Goal: Transaction & Acquisition: Book appointment/travel/reservation

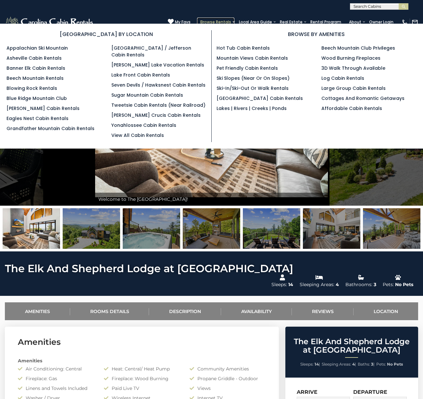
click at [220, 20] on link "Browse Rentals" at bounding box center [215, 22] width 37 height 9
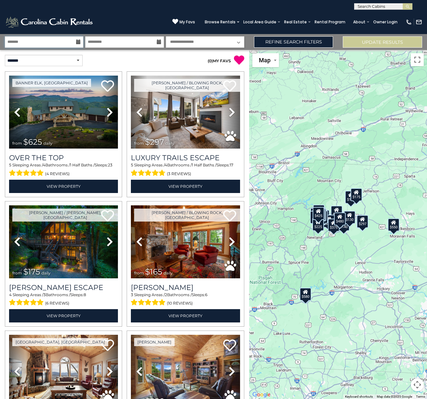
click at [57, 42] on input "text" at bounding box center [44, 41] width 78 height 11
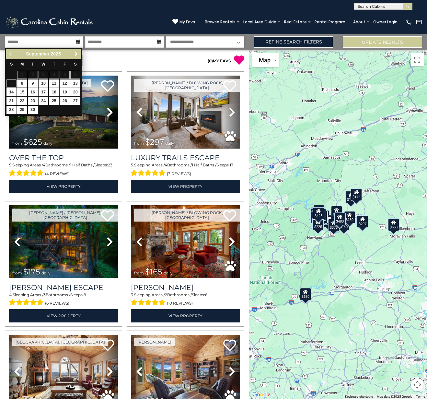
click at [74, 54] on span "Next" at bounding box center [76, 53] width 5 height 5
click at [65, 83] on link "10" at bounding box center [65, 83] width 10 height 8
type input "********"
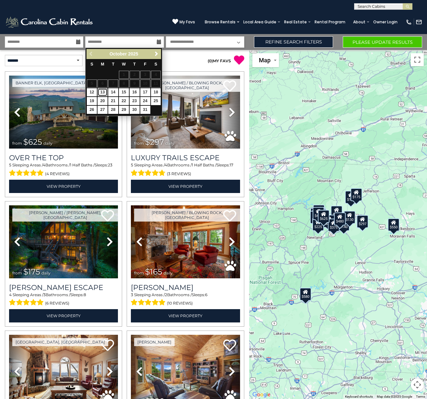
click at [104, 92] on link "13" at bounding box center [103, 92] width 10 height 8
type input "********"
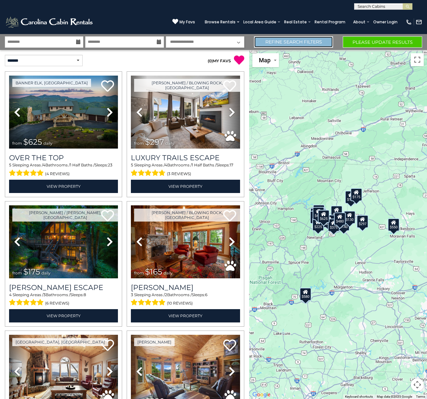
click at [297, 41] on link "Refine Search Filters" at bounding box center [293, 41] width 79 height 11
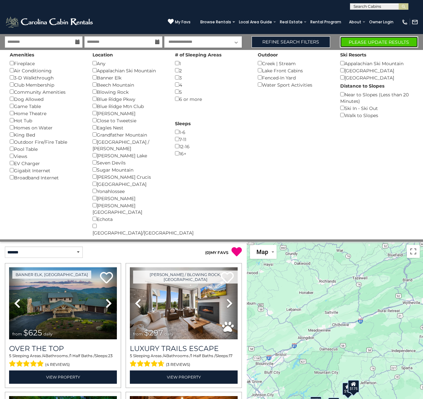
click at [375, 42] on button "Please Update Results" at bounding box center [379, 41] width 78 height 11
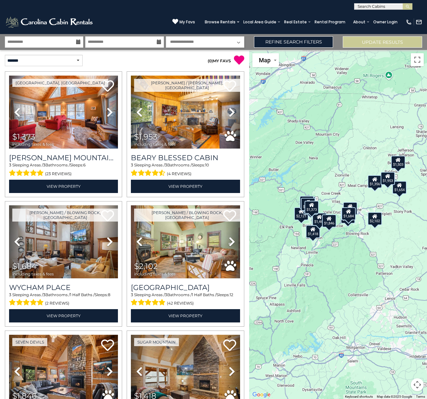
drag, startPoint x: 374, startPoint y: 261, endPoint x: 362, endPoint y: 255, distance: 13.1
click at [356, 258] on div "$1,373 $1,953 $1,684 $2,102 $1,846 $1,418 $1,356 $2,121 $1,654 $1,503 $1,229 $1…" at bounding box center [338, 224] width 178 height 349
click at [280, 38] on link "Refine Search Filters" at bounding box center [293, 41] width 79 height 11
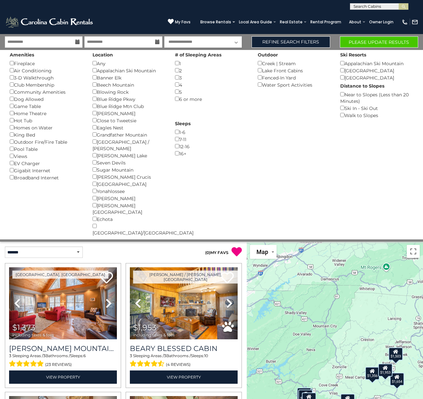
click at [94, 151] on div "Location Any () Appalachian Ski Mountain () Banner Elk () Beech Mountain () Blo…" at bounding box center [129, 143] width 83 height 186
click at [372, 40] on button "Please Update Results" at bounding box center [379, 41] width 78 height 11
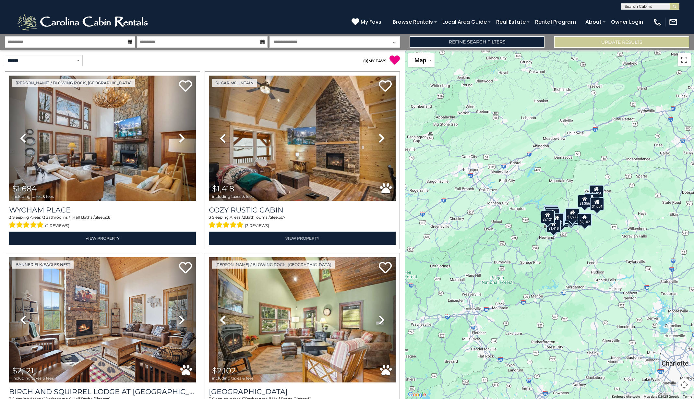
click at [427, 60] on button "Toggle fullscreen view" at bounding box center [684, 59] width 13 height 13
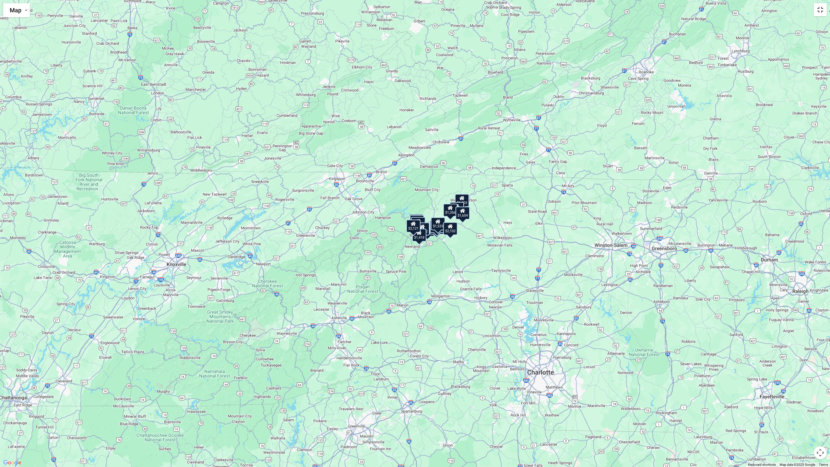
click at [427, 9] on button "Toggle fullscreen view" at bounding box center [820, 9] width 13 height 13
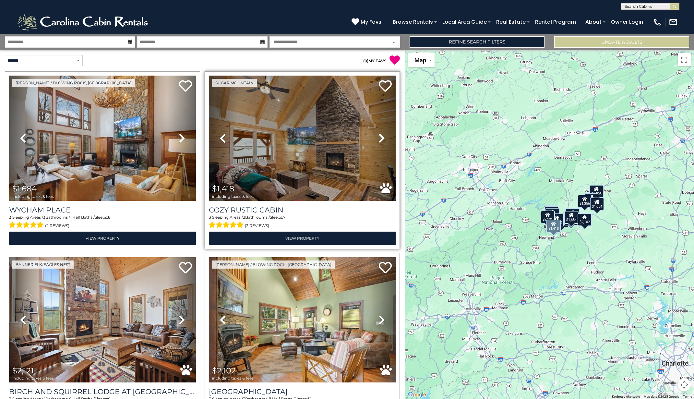
click at [379, 136] on icon at bounding box center [382, 138] width 6 height 10
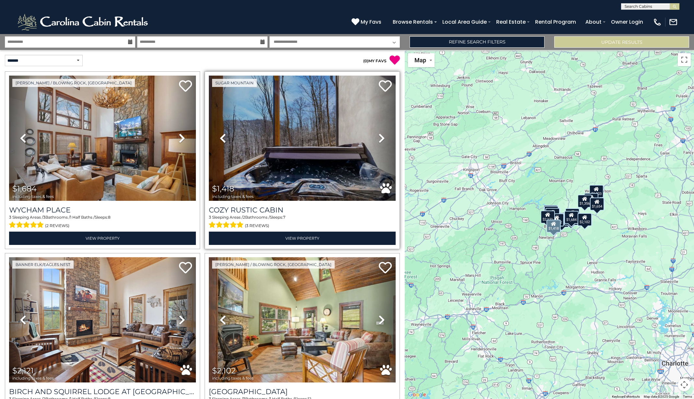
click at [379, 136] on icon at bounding box center [382, 138] width 6 height 10
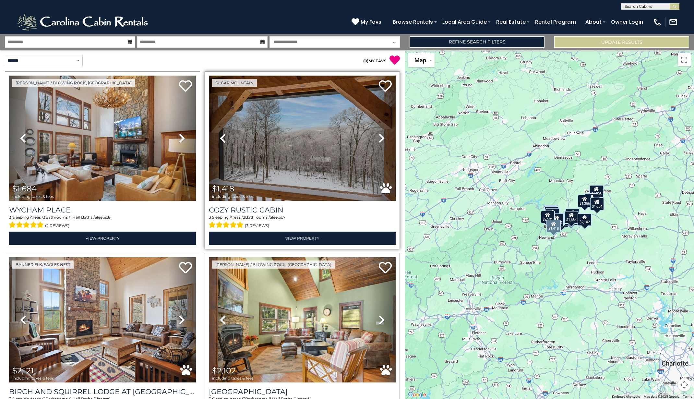
click at [379, 136] on icon at bounding box center [382, 138] width 6 height 10
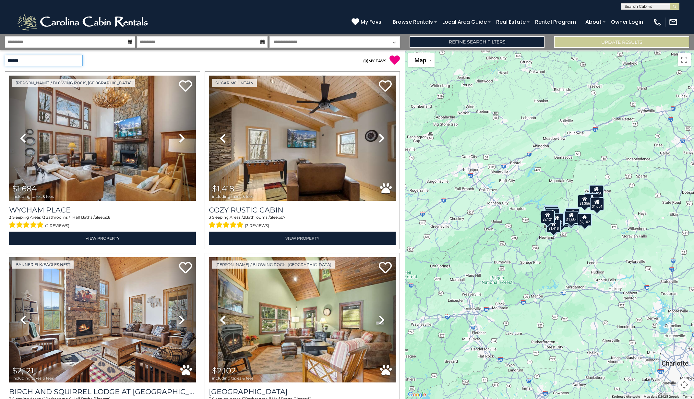
click at [76, 59] on select "**********" at bounding box center [44, 60] width 78 height 11
click at [5, 55] on select "**********" at bounding box center [44, 60] width 78 height 11
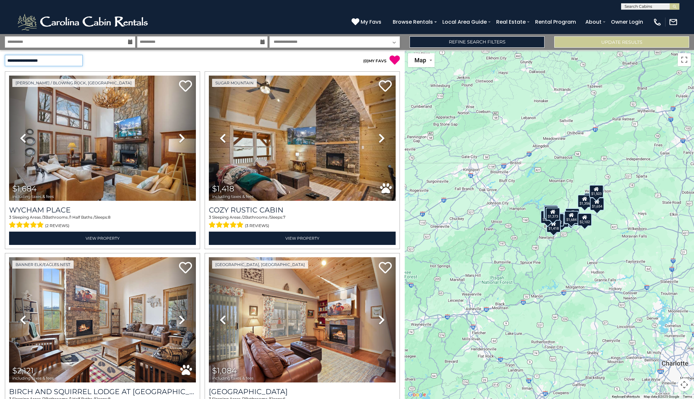
click at [63, 62] on select "**********" at bounding box center [44, 60] width 78 height 11
click at [5, 55] on select "**********" at bounding box center [44, 60] width 78 height 11
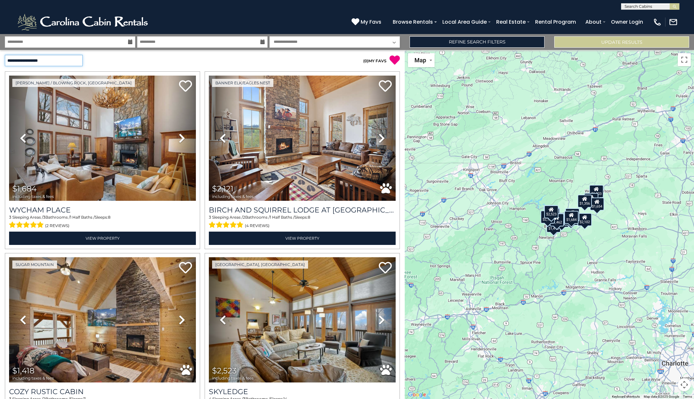
click at [74, 60] on select "**********" at bounding box center [44, 60] width 78 height 11
select select "********"
click at [5, 55] on select "**********" at bounding box center [44, 60] width 78 height 11
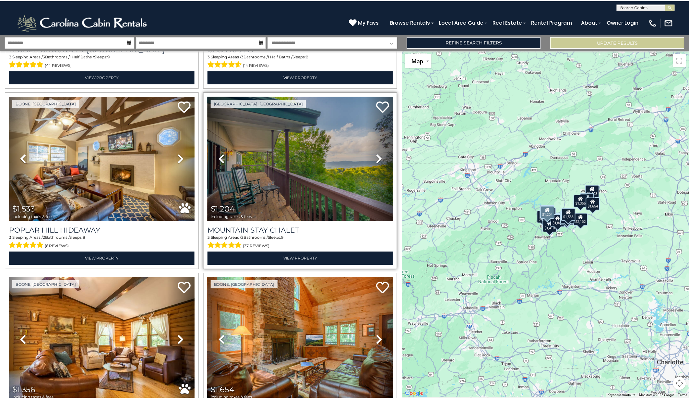
scroll to position [1070, 0]
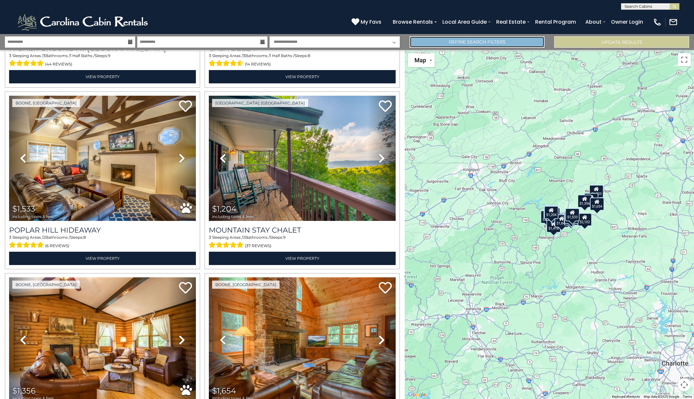
click at [427, 41] on link "Refine Search Filters" at bounding box center [477, 41] width 135 height 11
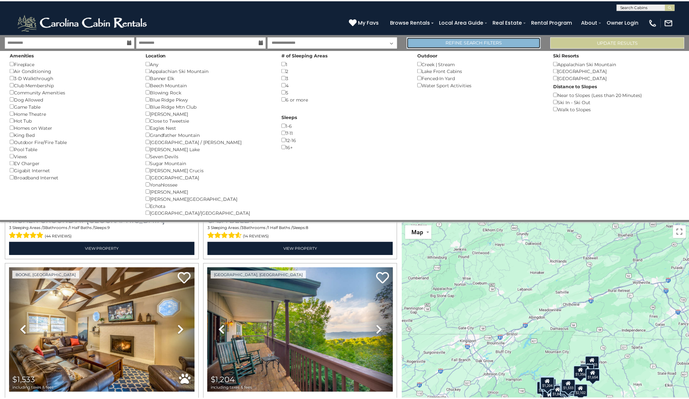
scroll to position [1065, 0]
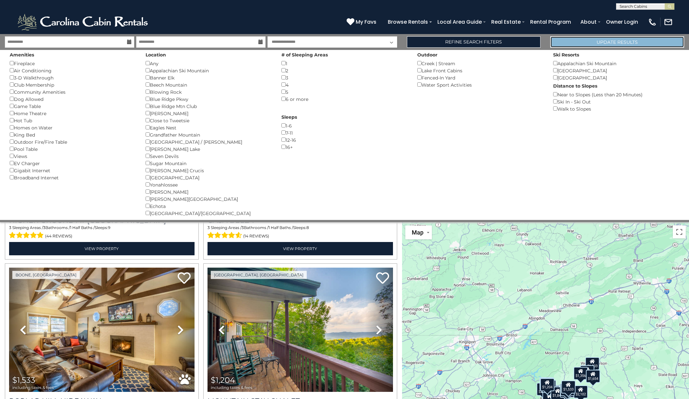
click at [427, 40] on button "Update Results" at bounding box center [617, 41] width 134 height 11
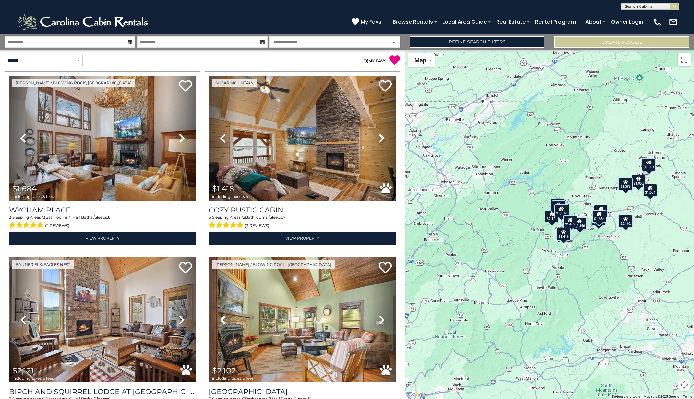
click at [562, 237] on div "$1,418" at bounding box center [564, 234] width 14 height 13
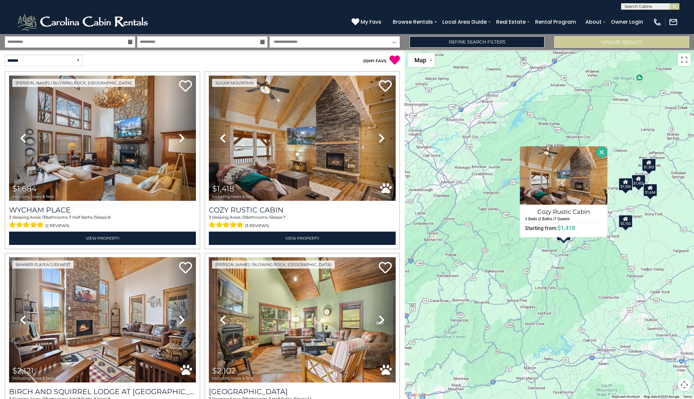
click at [605, 267] on div "$1,684 $1,418 $2,121 $2,102 $1,503 $2,523 $1,084 $1,373 $1,953 $1,846 $1,229 $1…" at bounding box center [549, 224] width 289 height 349
click at [600, 150] on button "Close" at bounding box center [601, 151] width 11 height 11
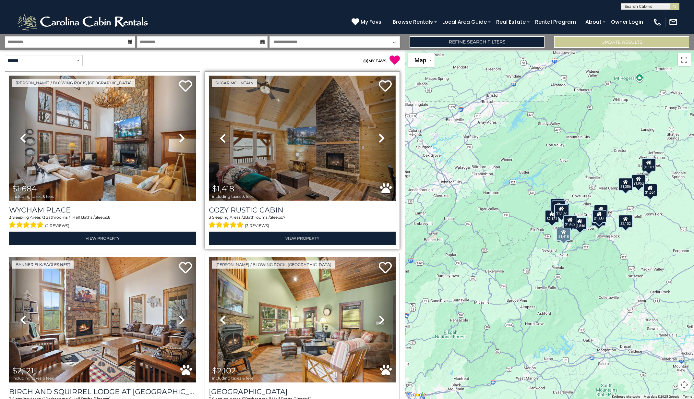
click at [285, 148] on img at bounding box center [302, 138] width 187 height 125
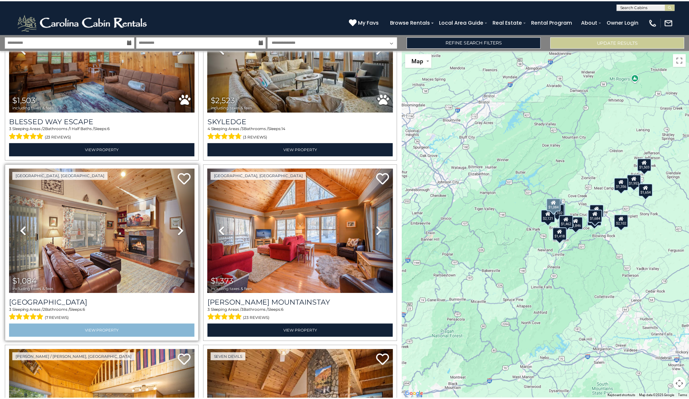
scroll to position [454, 0]
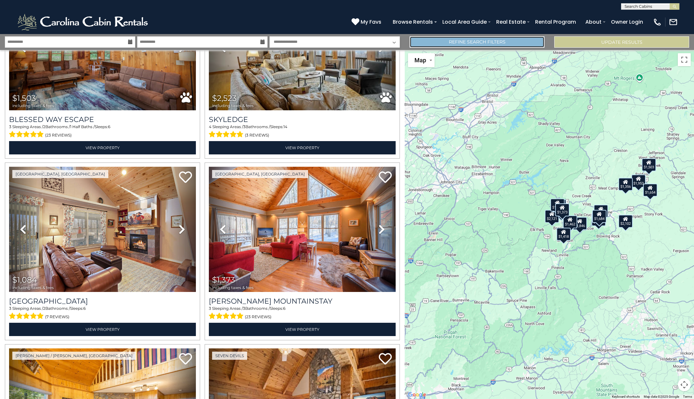
click at [449, 41] on link "Refine Search Filters" at bounding box center [477, 41] width 135 height 11
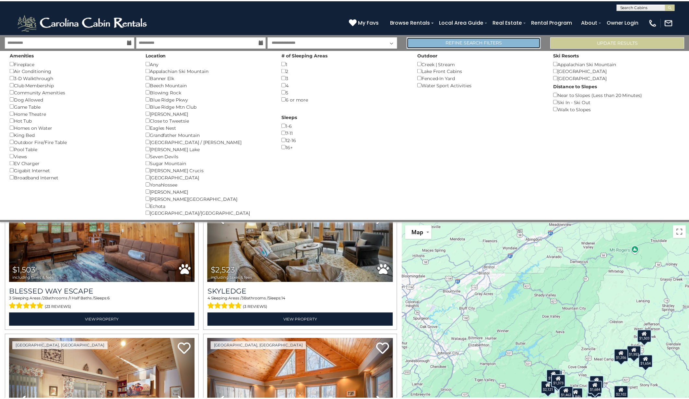
scroll to position [452, 0]
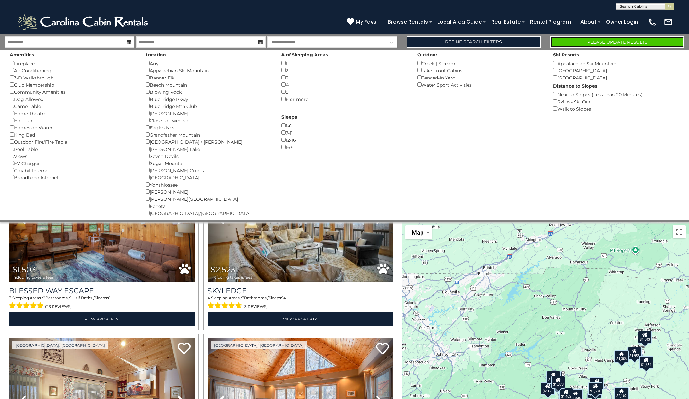
click at [583, 40] on button "Please Update Results" at bounding box center [617, 41] width 134 height 11
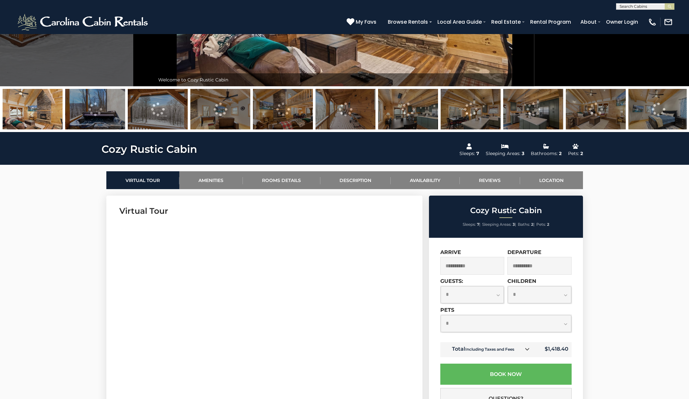
scroll to position [195, 0]
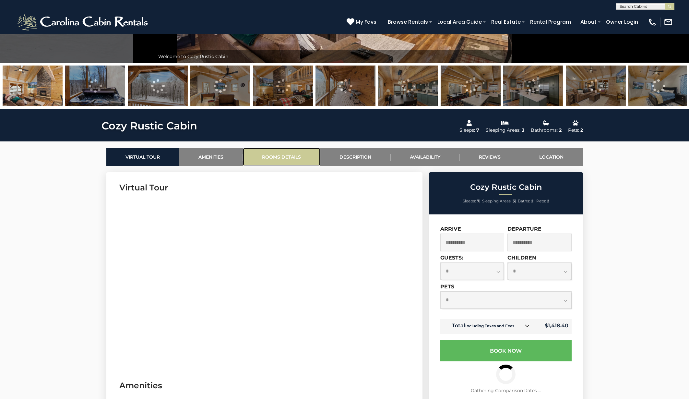
click at [282, 154] on link "Rooms Details" at bounding box center [282, 157] width 78 height 18
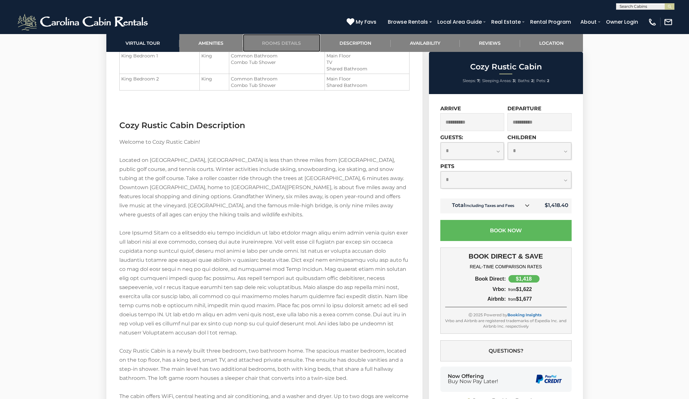
scroll to position [676, 0]
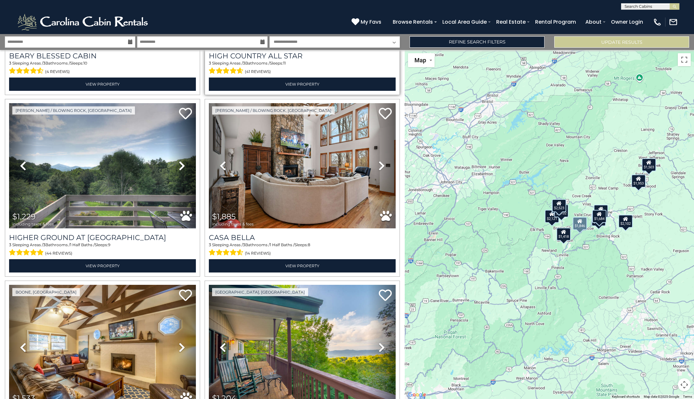
scroll to position [714, 0]
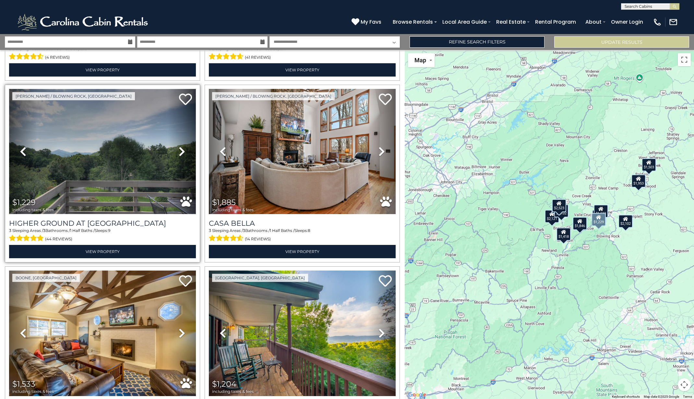
click at [120, 173] on img at bounding box center [102, 151] width 187 height 125
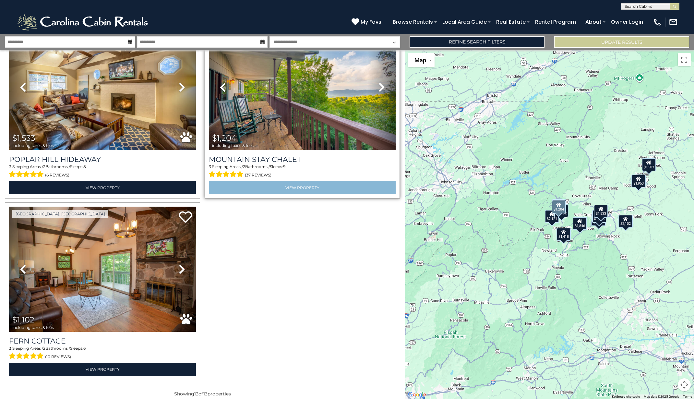
scroll to position [960, 0]
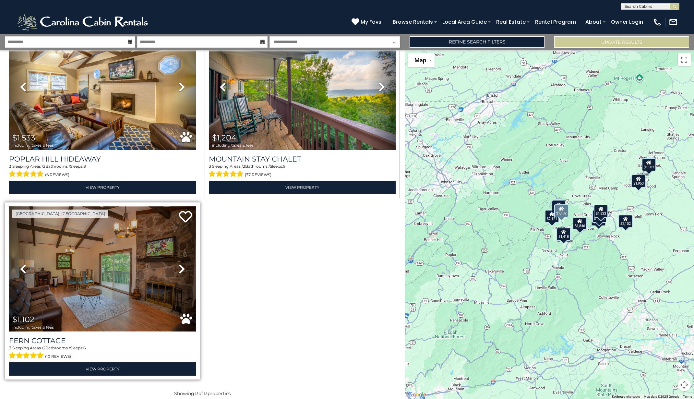
click at [111, 275] on img at bounding box center [102, 268] width 187 height 125
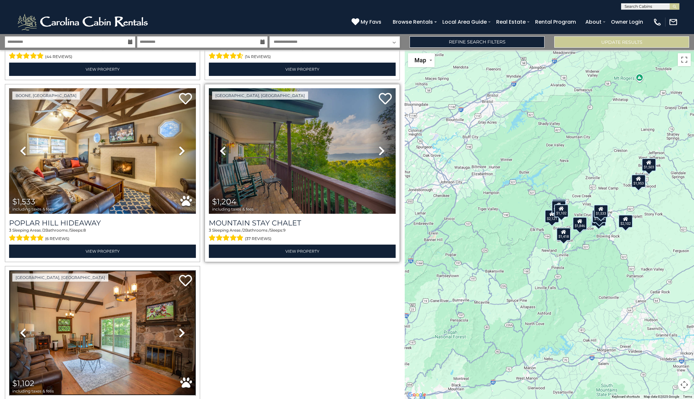
scroll to position [895, 0]
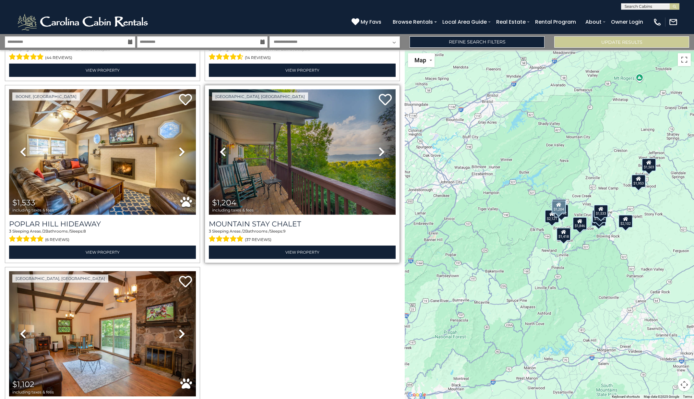
click at [292, 172] on img at bounding box center [302, 151] width 187 height 125
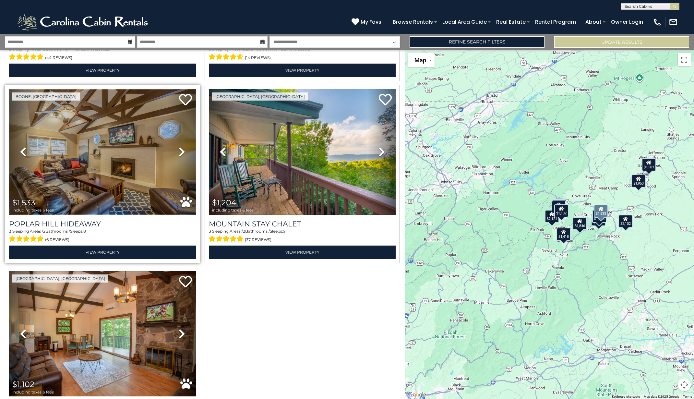
click at [121, 160] on img at bounding box center [102, 151] width 187 height 125
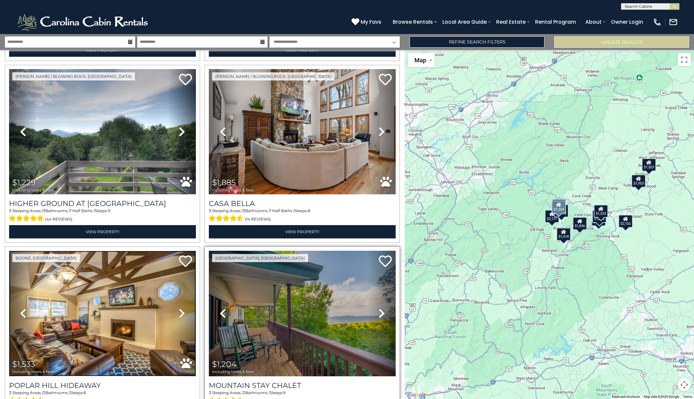
scroll to position [733, 0]
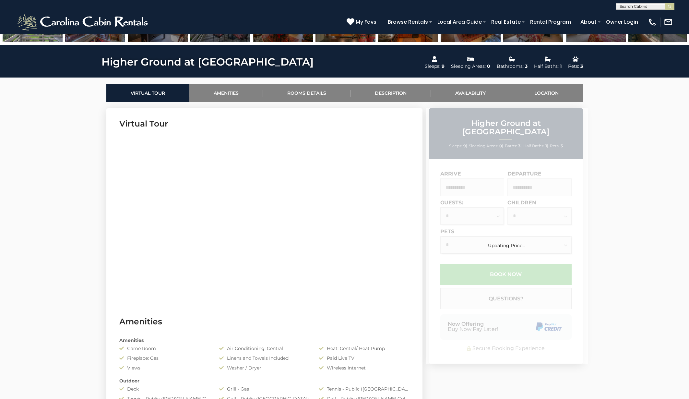
scroll to position [259, 0]
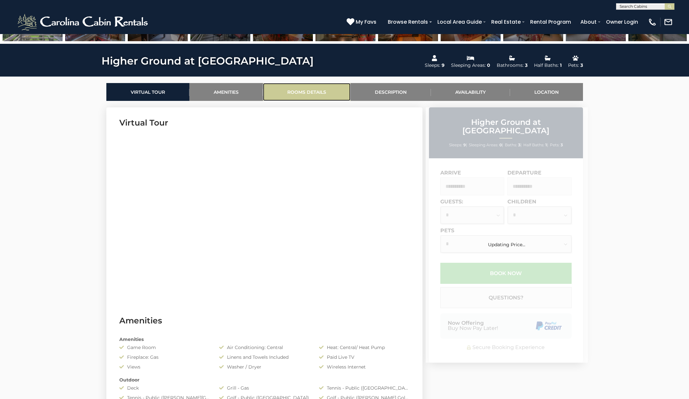
click at [305, 92] on link "Rooms Details" at bounding box center [307, 92] width 88 height 18
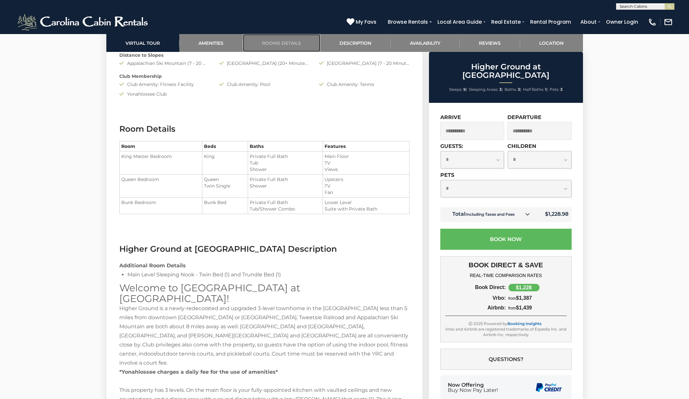
scroll to position [740, 0]
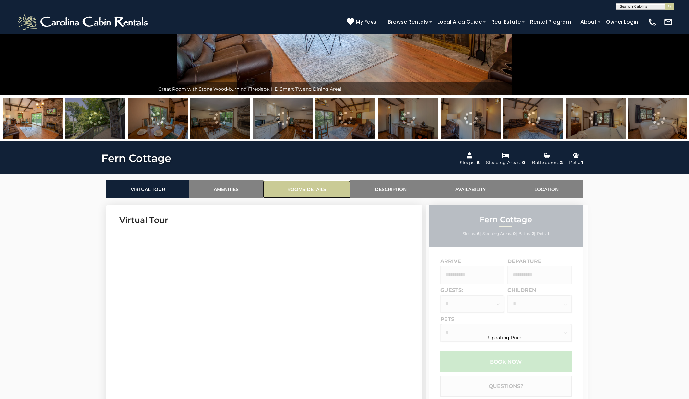
click at [307, 189] on link "Rooms Details" at bounding box center [307, 189] width 88 height 18
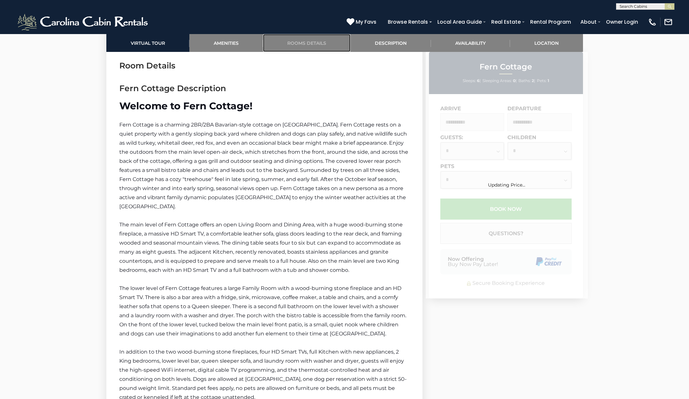
scroll to position [791, 0]
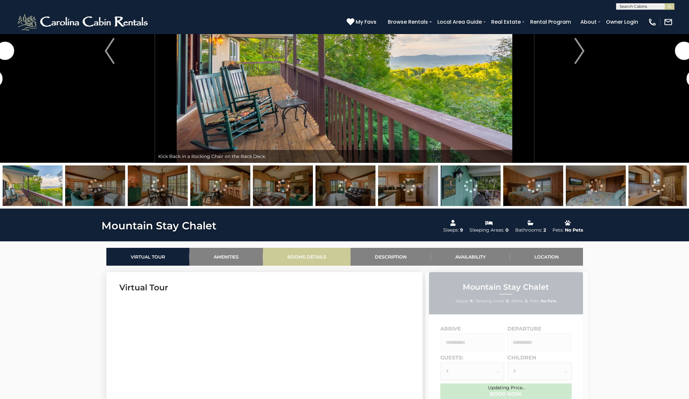
scroll to position [97, 0]
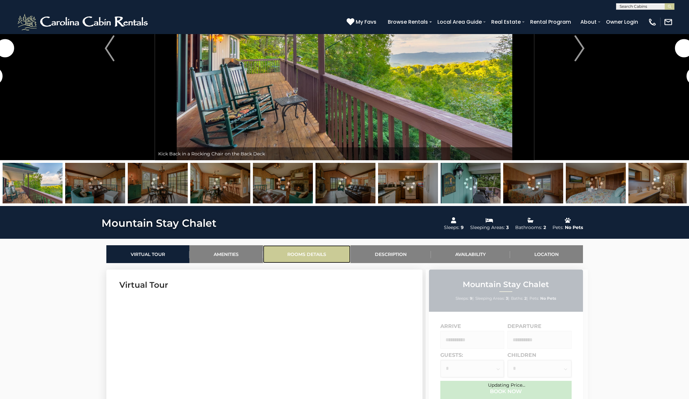
click at [308, 252] on link "Rooms Details" at bounding box center [307, 254] width 88 height 18
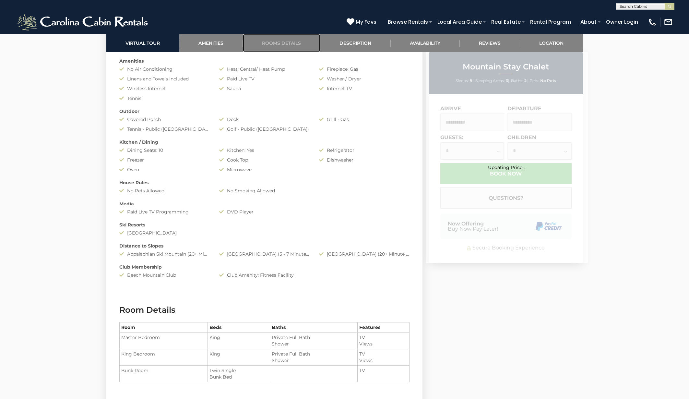
scroll to position [783, 0]
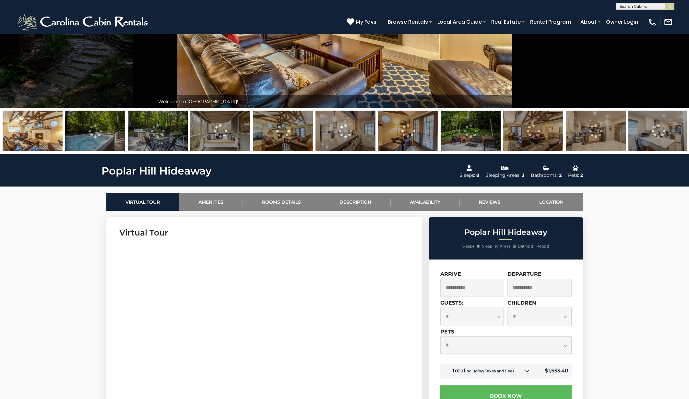
scroll to position [195, 0]
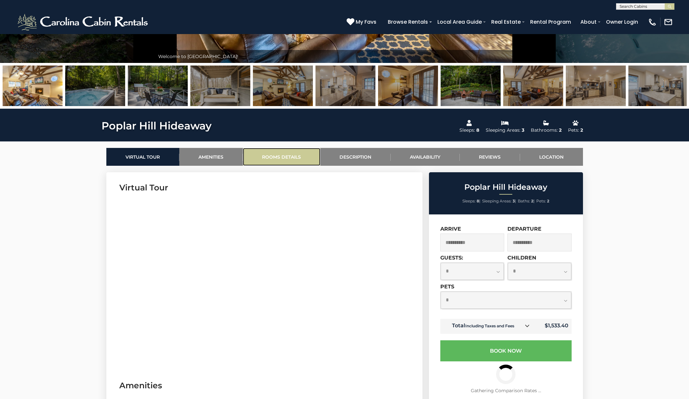
click at [287, 157] on link "Rooms Details" at bounding box center [282, 157] width 78 height 18
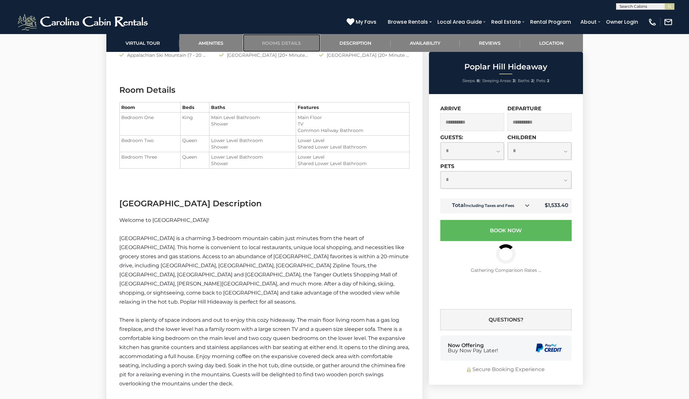
scroll to position [722, 0]
